Goal: Task Accomplishment & Management: Use online tool/utility

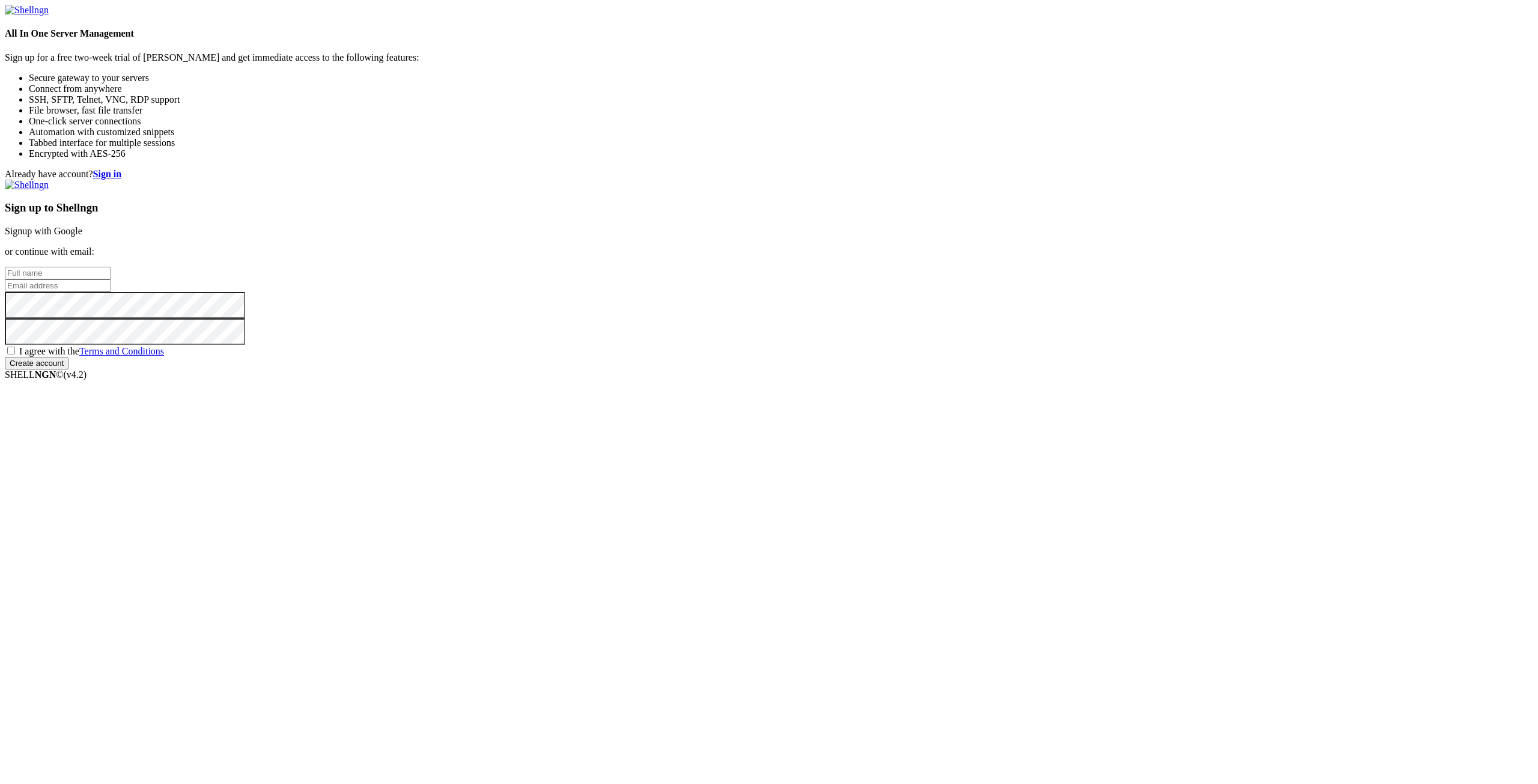
click at [82, 236] on link "Signup with Google" at bounding box center [43, 230] width 77 height 10
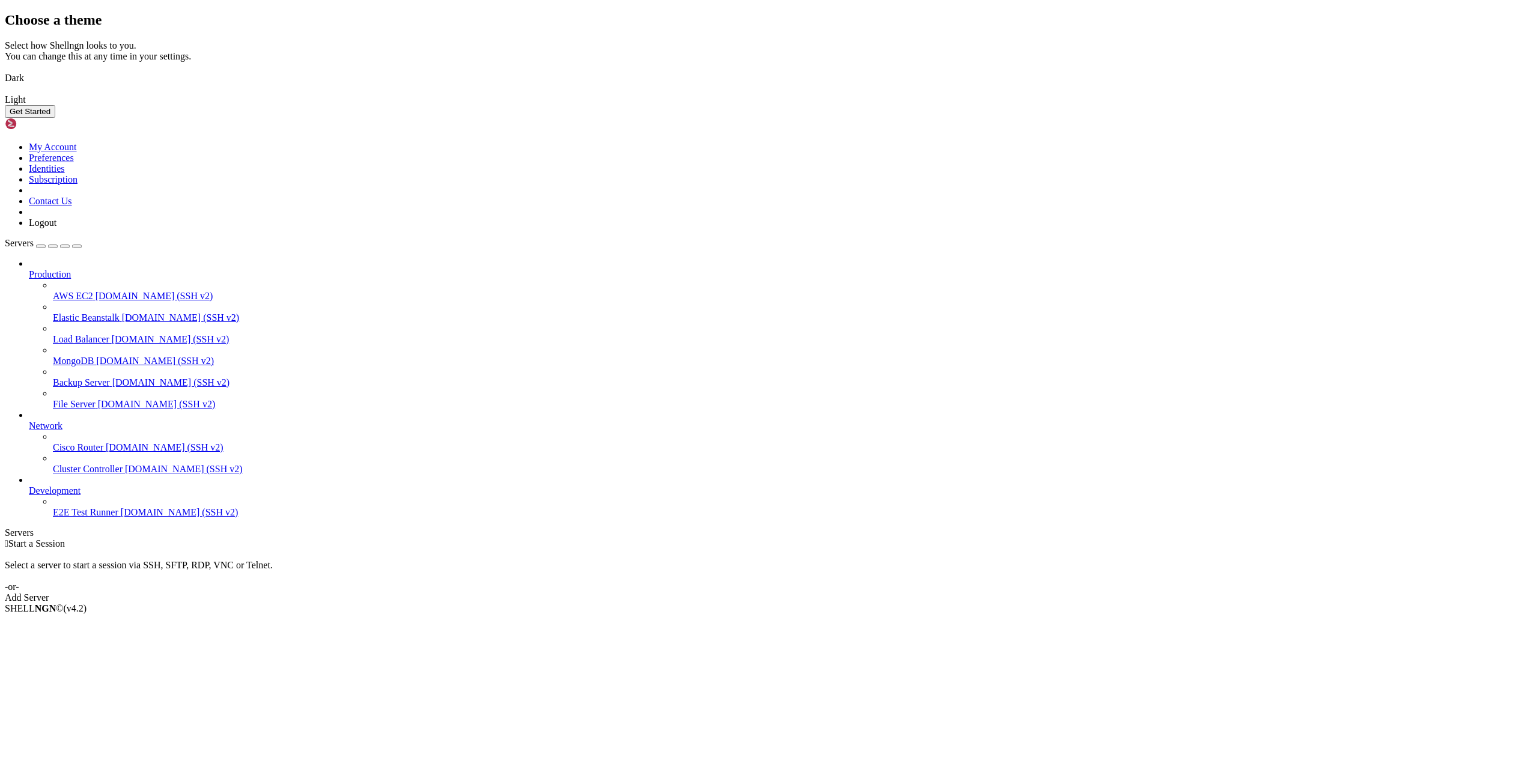
click at [5, 70] on img at bounding box center [5, 70] width 0 height 0
click at [56, 118] on button "Get Started" at bounding box center [30, 111] width 50 height 13
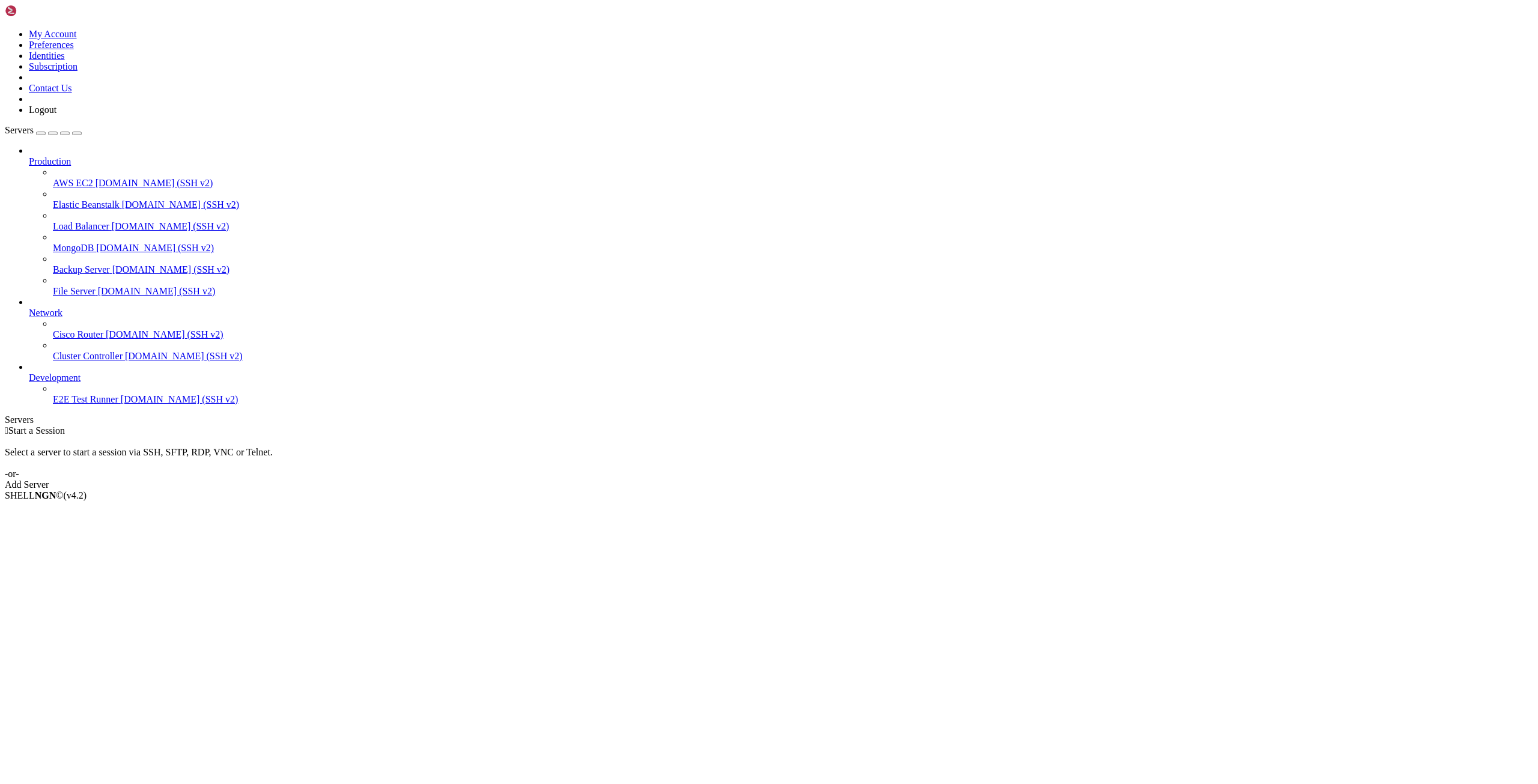
click at [847, 479] on link "Add Server" at bounding box center [768, 484] width 1528 height 11
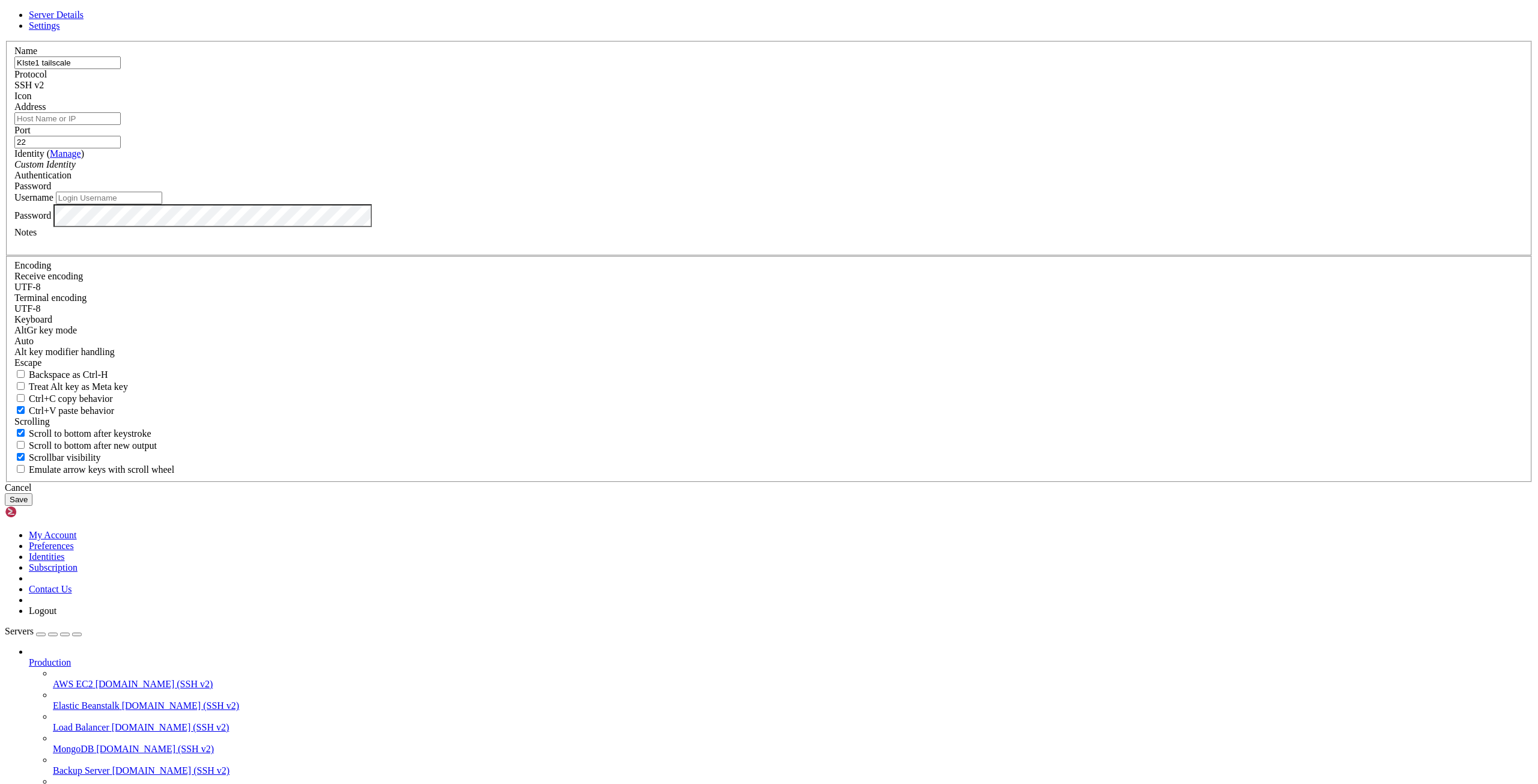
type input "KIste1 tailscale"
click at [120, 125] on input "Address" at bounding box center [68, 118] width 107 height 13
paste input "[TECHNICAL_ID]"
type input "[TECHNICAL_ID]"
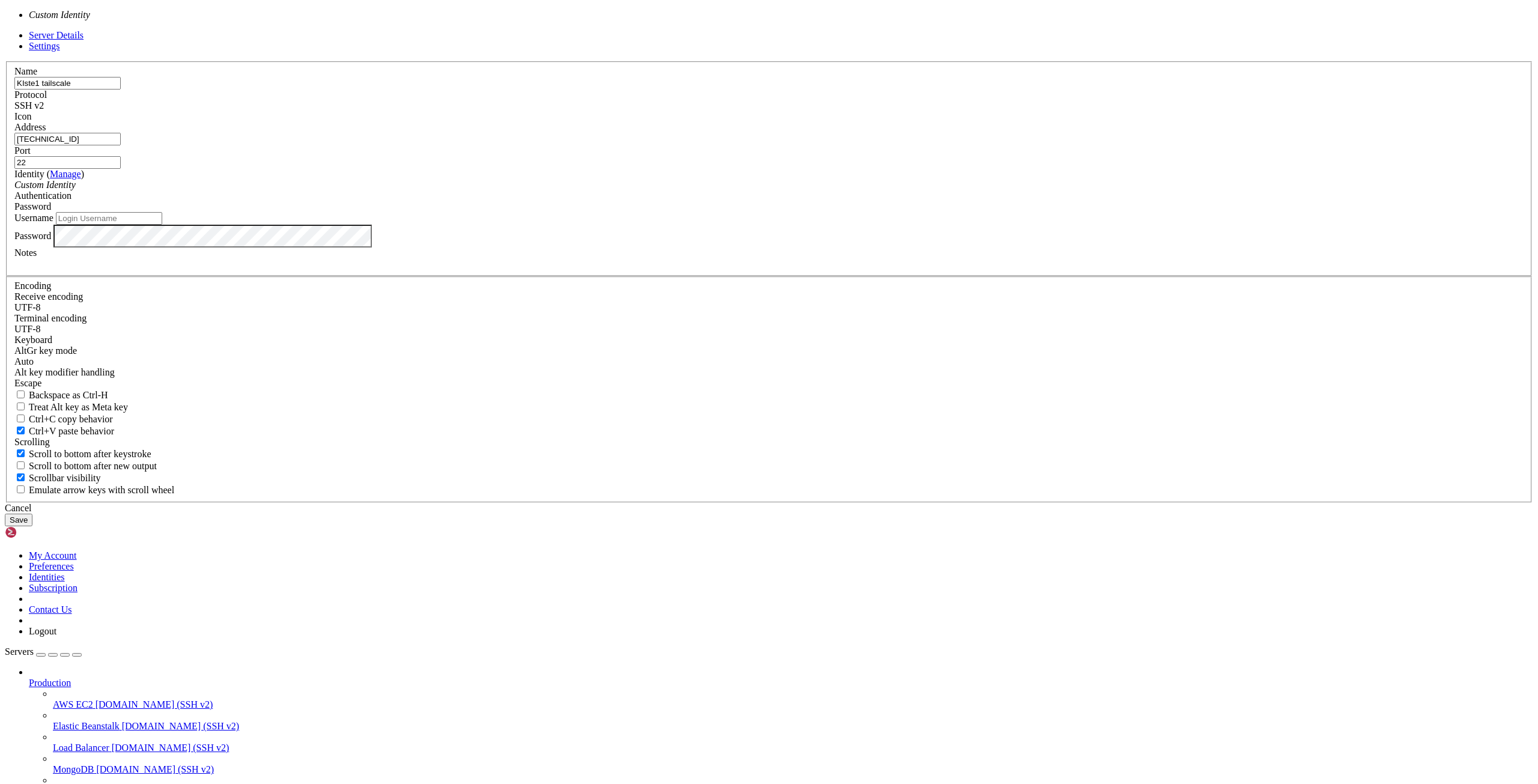
click at [743, 191] on div "Custom Identity" at bounding box center [769, 185] width 1509 height 11
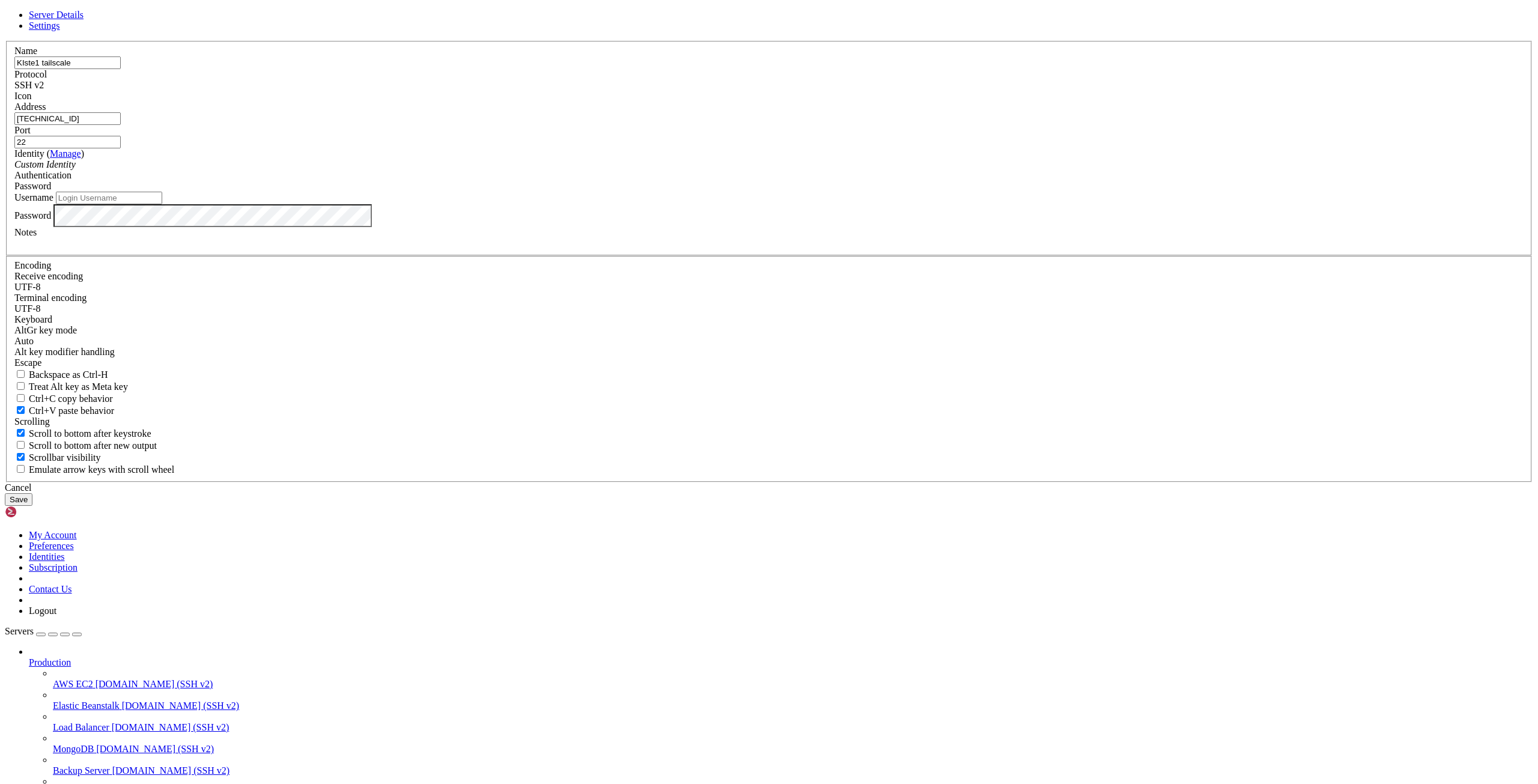
click at [743, 170] on div "Custom Identity" at bounding box center [769, 165] width 1509 height 11
click at [162, 204] on input "Username" at bounding box center [109, 198] width 107 height 13
type input "[EMAIL_ADDRESS][DOMAIN_NAME]"
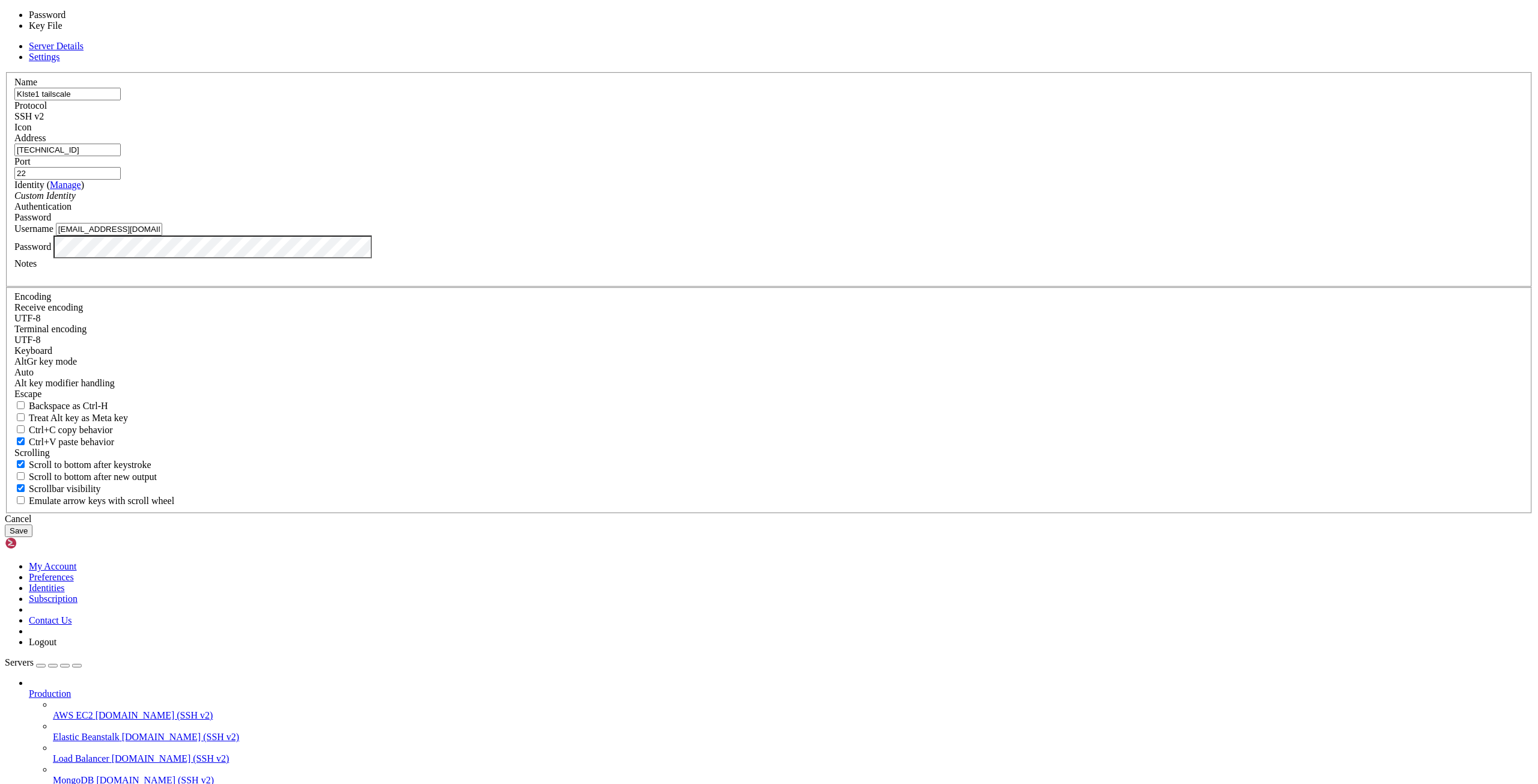
click at [911, 223] on div "Password" at bounding box center [769, 217] width 1509 height 11
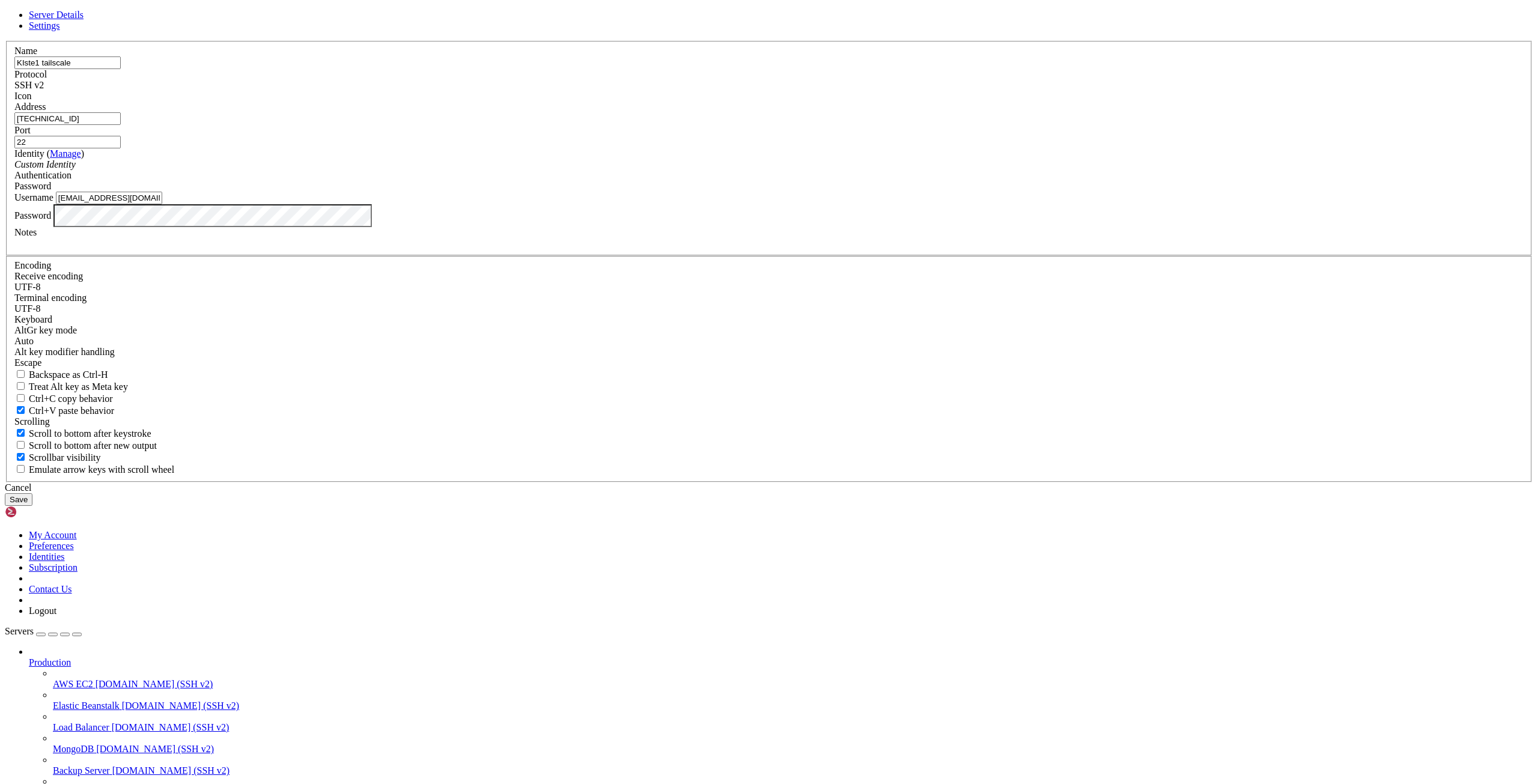
click at [911, 192] on div "Password" at bounding box center [769, 186] width 1509 height 11
click at [60, 30] on span "Settings" at bounding box center [44, 25] width 31 height 10
click at [83, 20] on span "Server Details" at bounding box center [56, 15] width 55 height 10
click at [32, 505] on button "Save" at bounding box center [19, 499] width 28 height 13
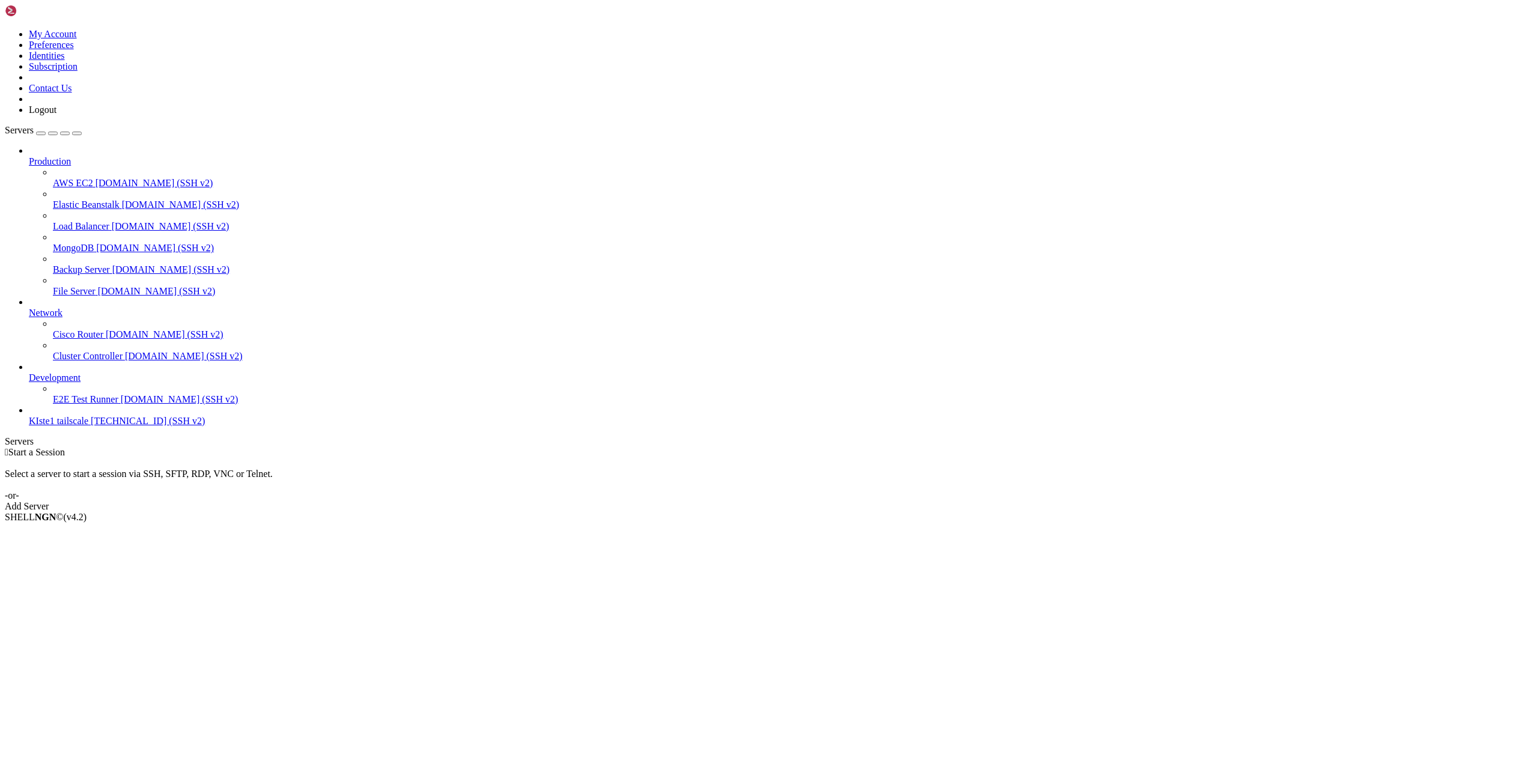
click at [65, 426] on span "KIste1 tailscale" at bounding box center [59, 420] width 60 height 10
click at [91, 426] on span "[TECHNICAL_ID] (SSH v2)" at bounding box center [148, 420] width 114 height 10
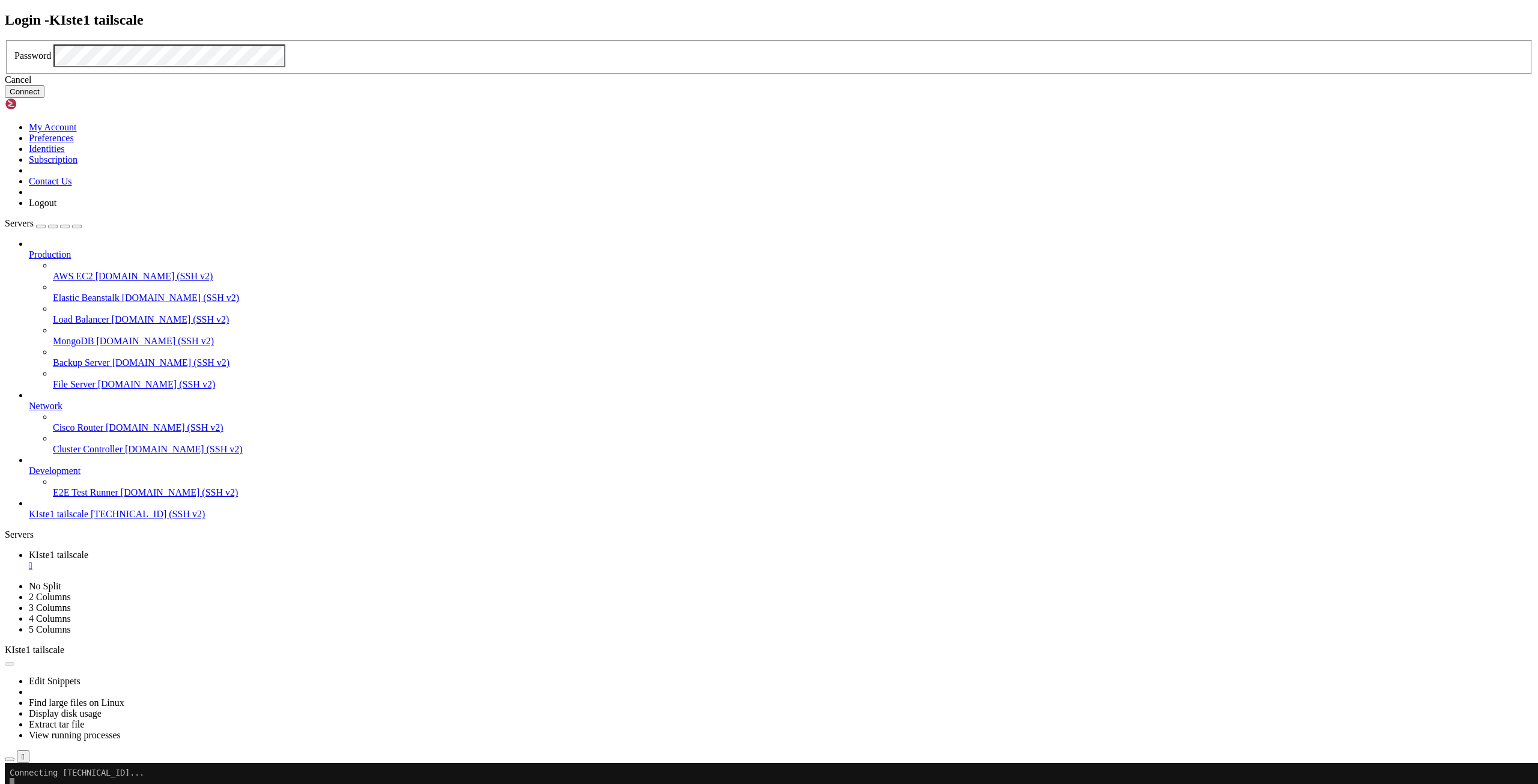
click button "Connect" at bounding box center [24, 91] width 40 height 13
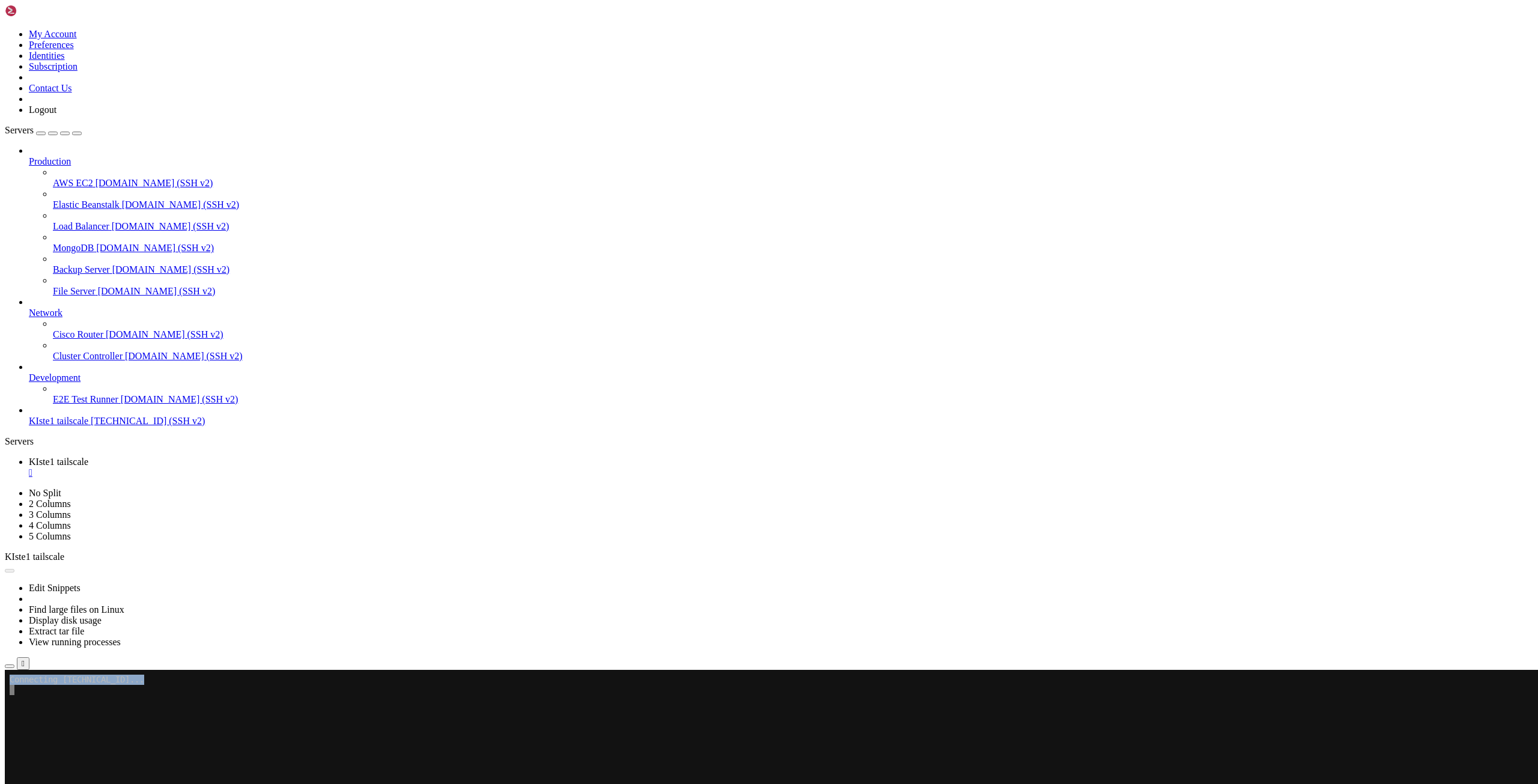
drag, startPoint x: 170, startPoint y: 693, endPoint x: 3, endPoint y: 674, distance: 168.1
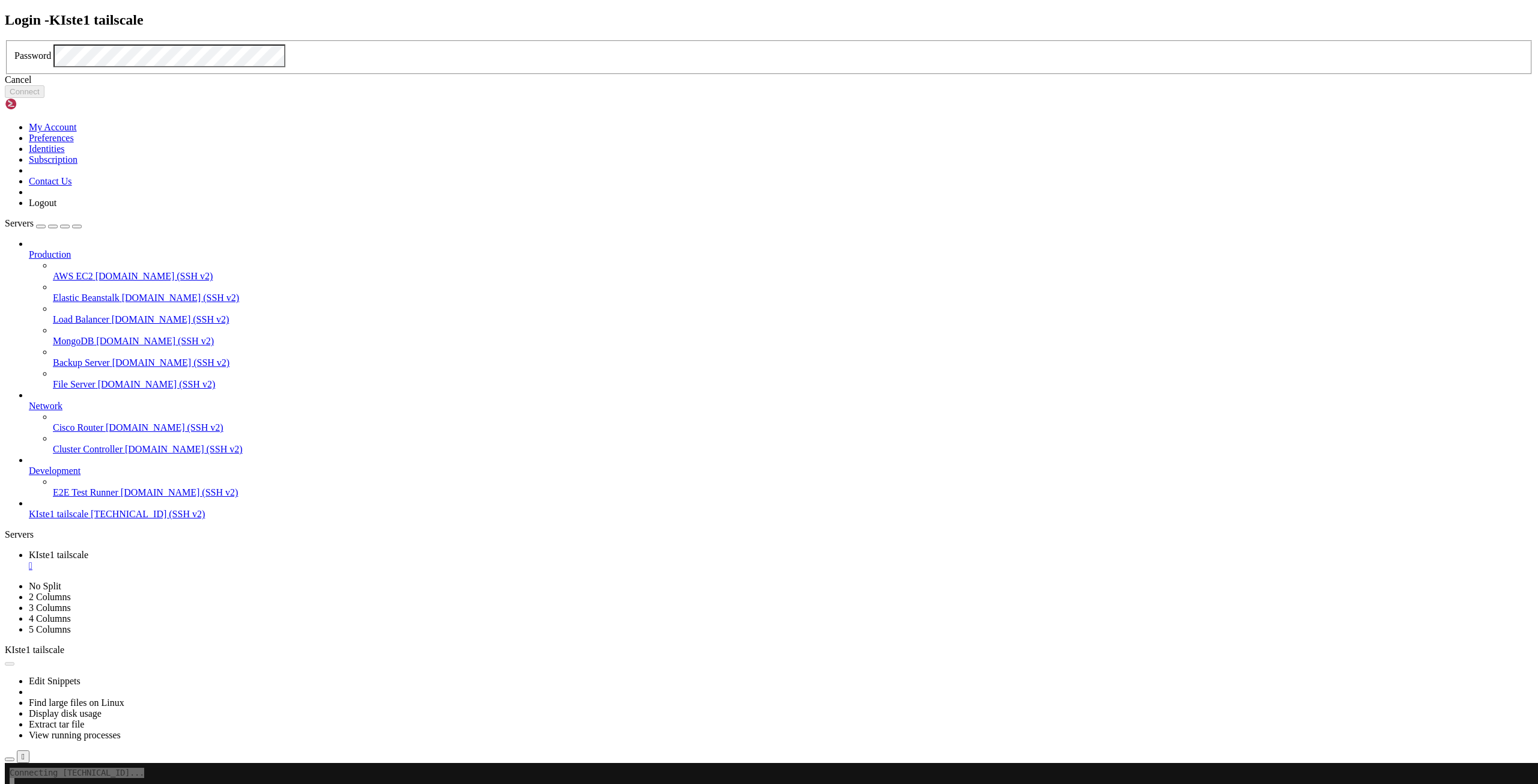
click at [781, 85] on div "Cancel" at bounding box center [768, 80] width 1528 height 11
